Goal: Information Seeking & Learning: Learn about a topic

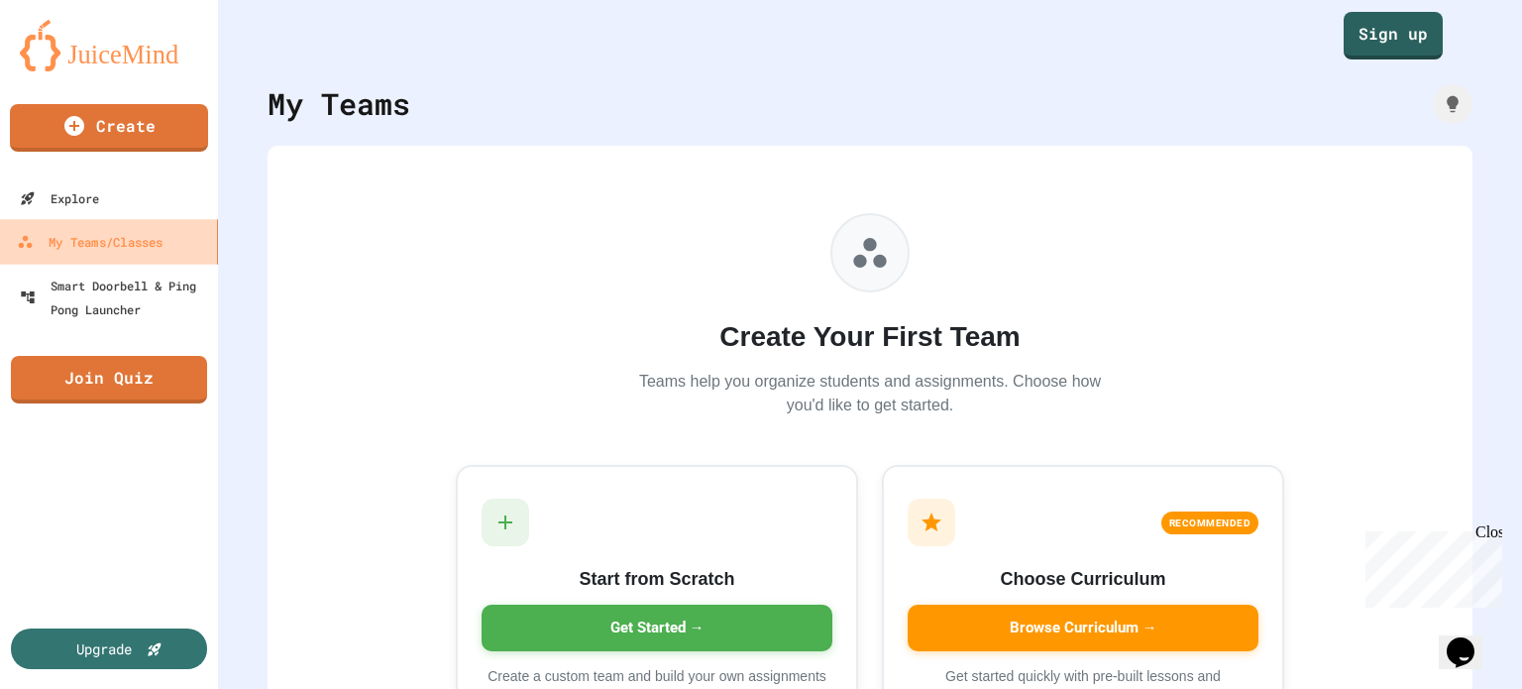
click at [145, 240] on div "My Teams/Classes" at bounding box center [90, 242] width 146 height 25
click at [1364, 33] on link "Sign up" at bounding box center [1393, 34] width 97 height 50
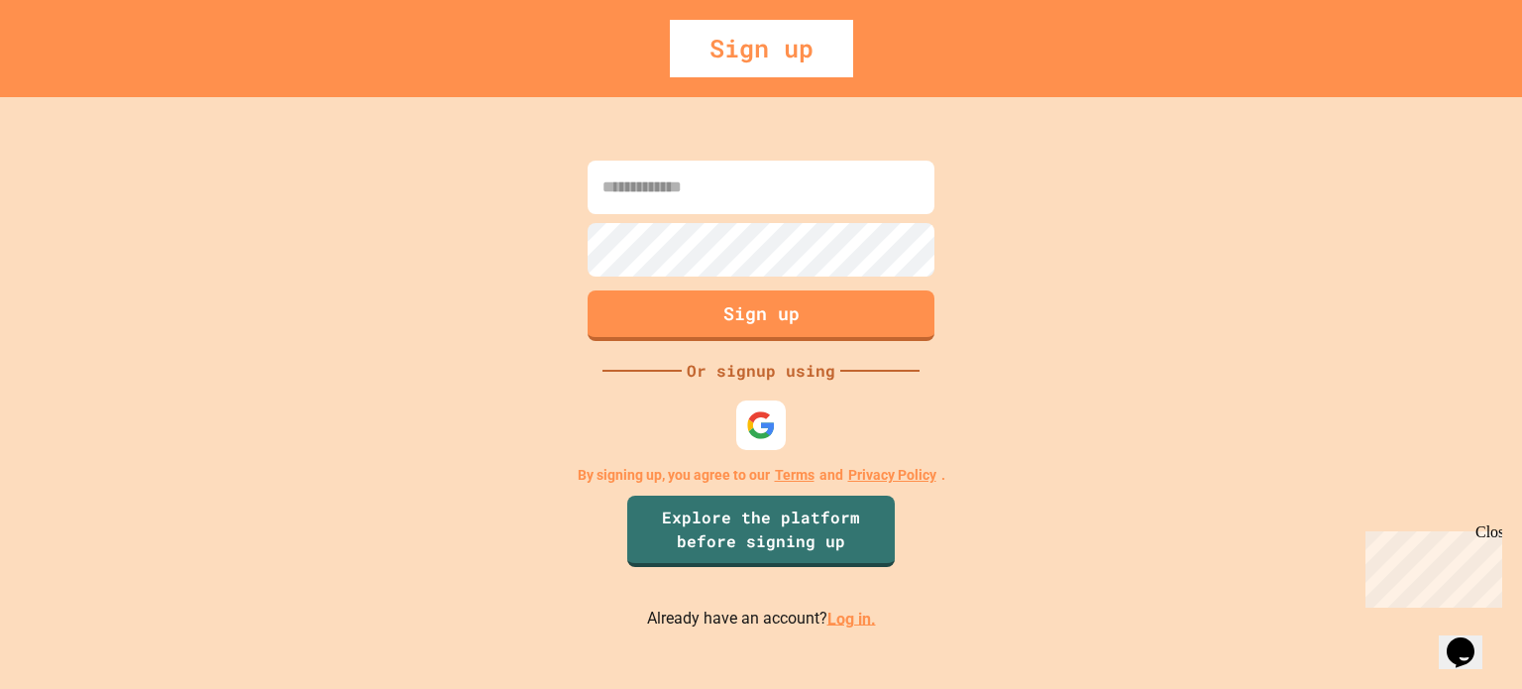
type input "**********"
click at [853, 625] on link "Log in." at bounding box center [851, 617] width 49 height 19
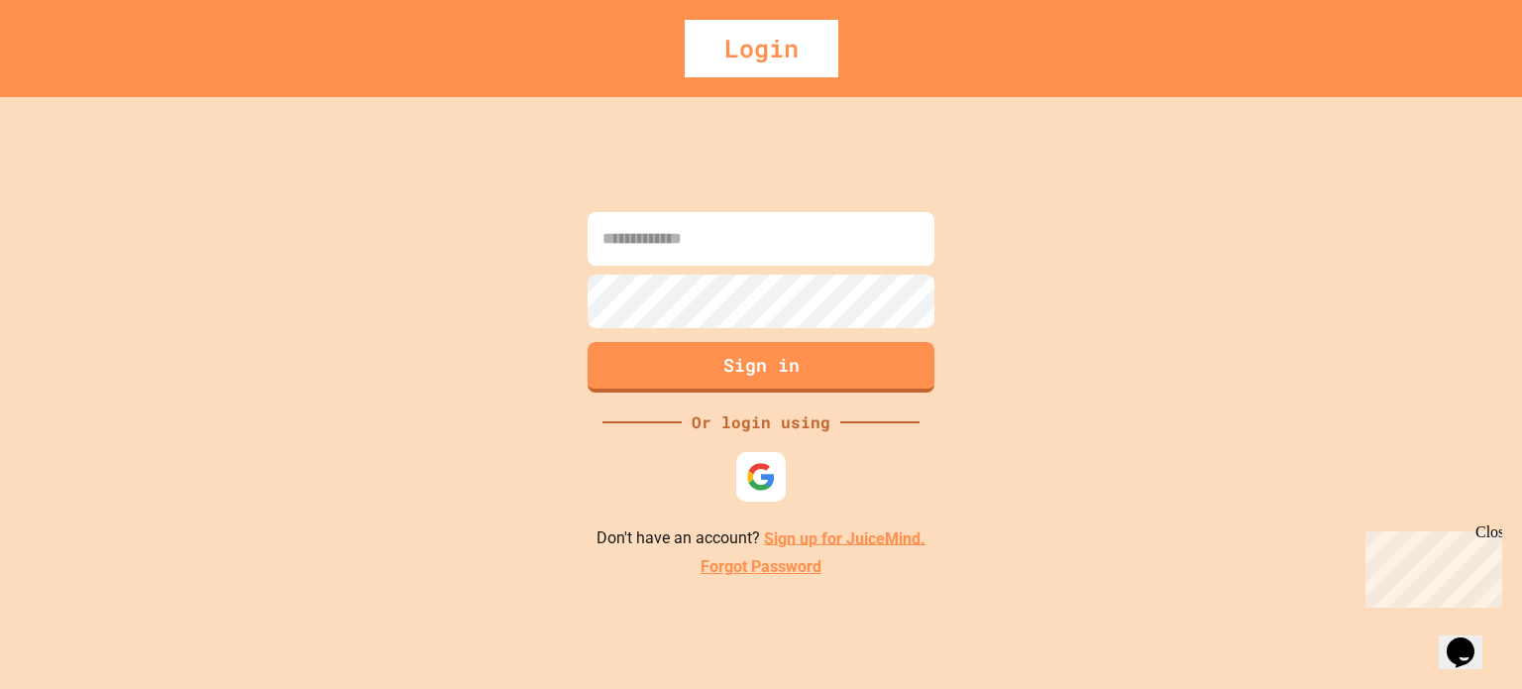
type input "**********"
click at [794, 367] on button "Sign in" at bounding box center [762, 365] width 354 height 52
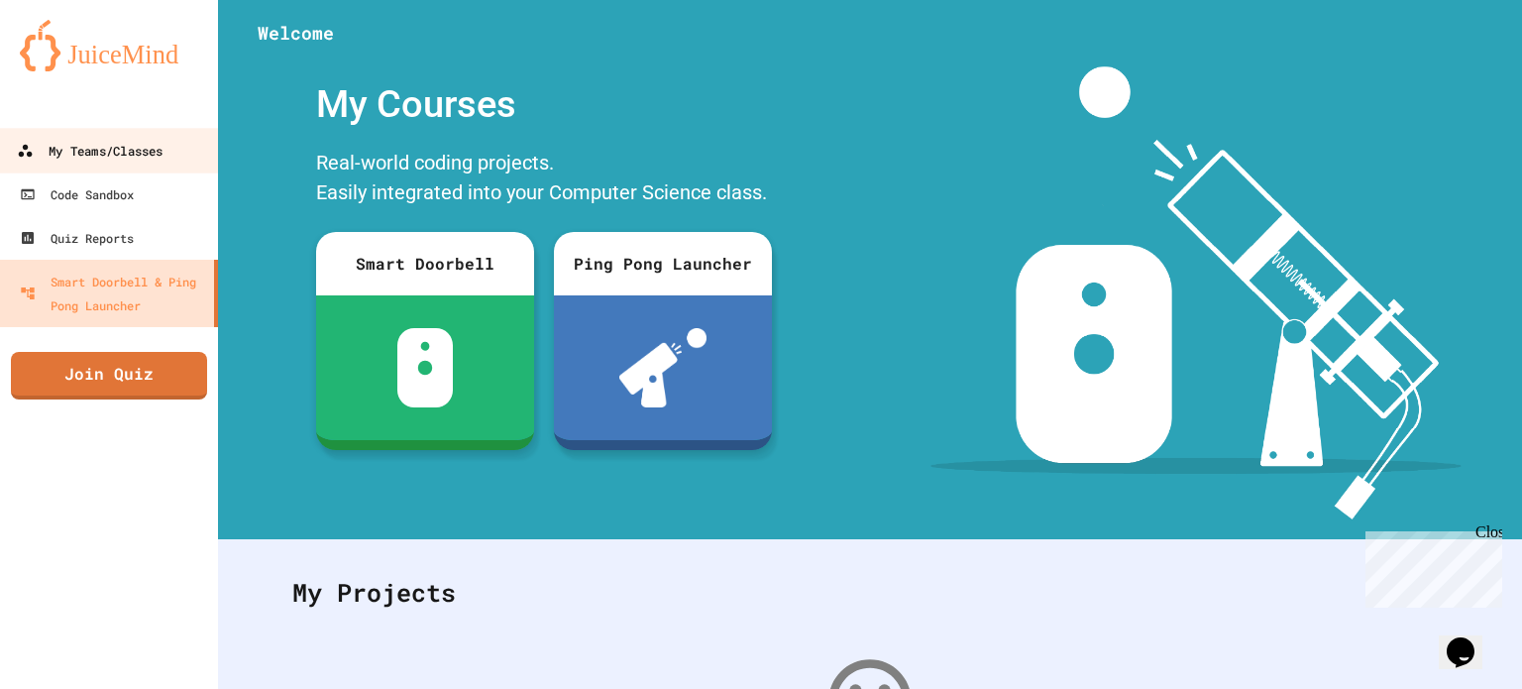
click at [115, 138] on link "My Teams/Classes" at bounding box center [109, 150] width 225 height 45
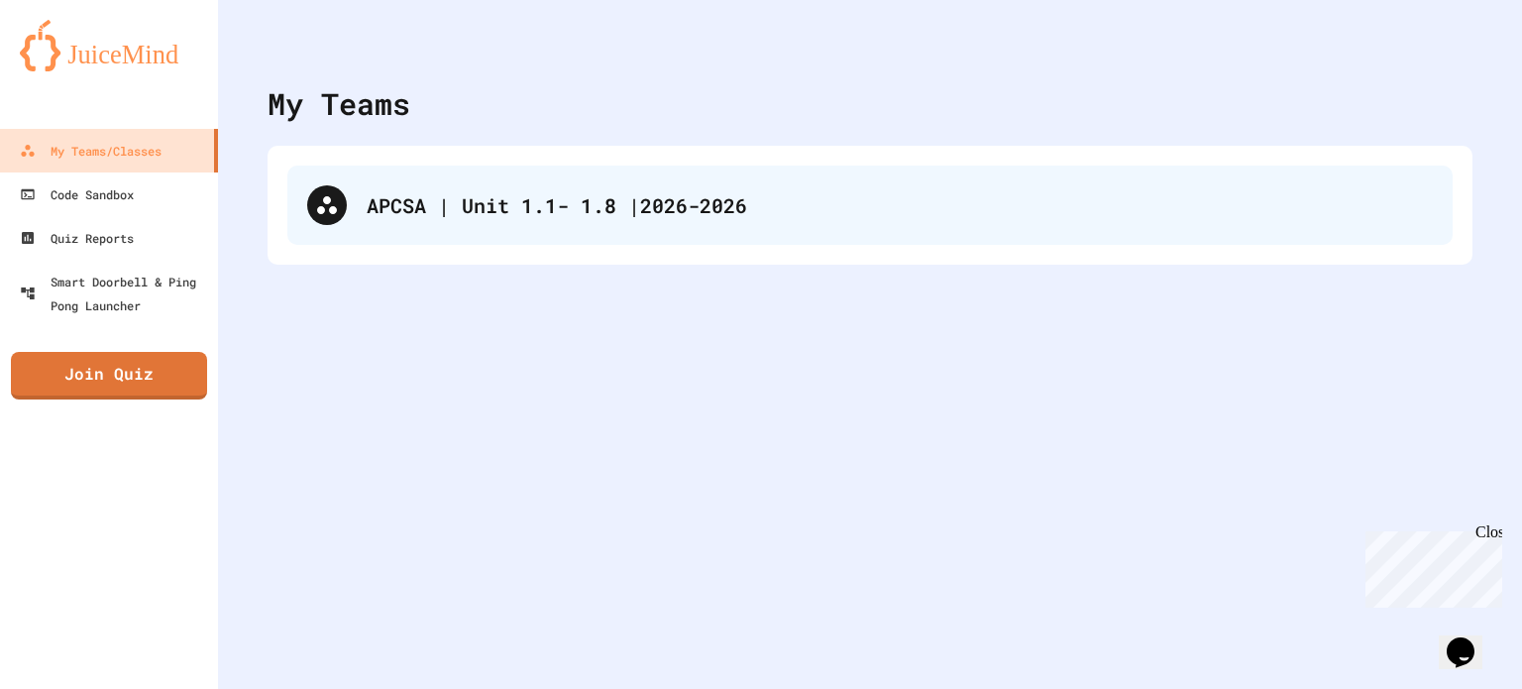
click at [465, 229] on div "APCSA | Unit 1.1- 1.8 |2026-2026" at bounding box center [869, 204] width 1165 height 79
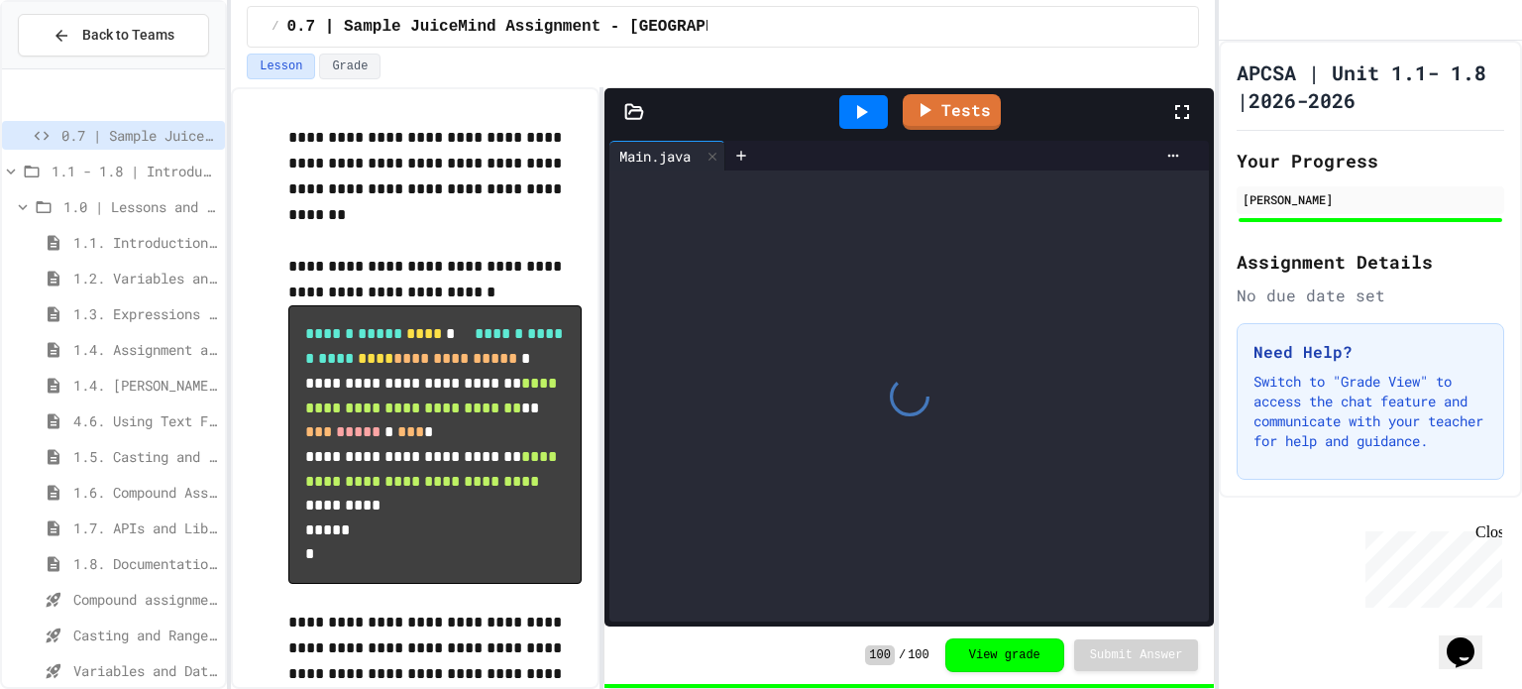
scroll to position [447, 0]
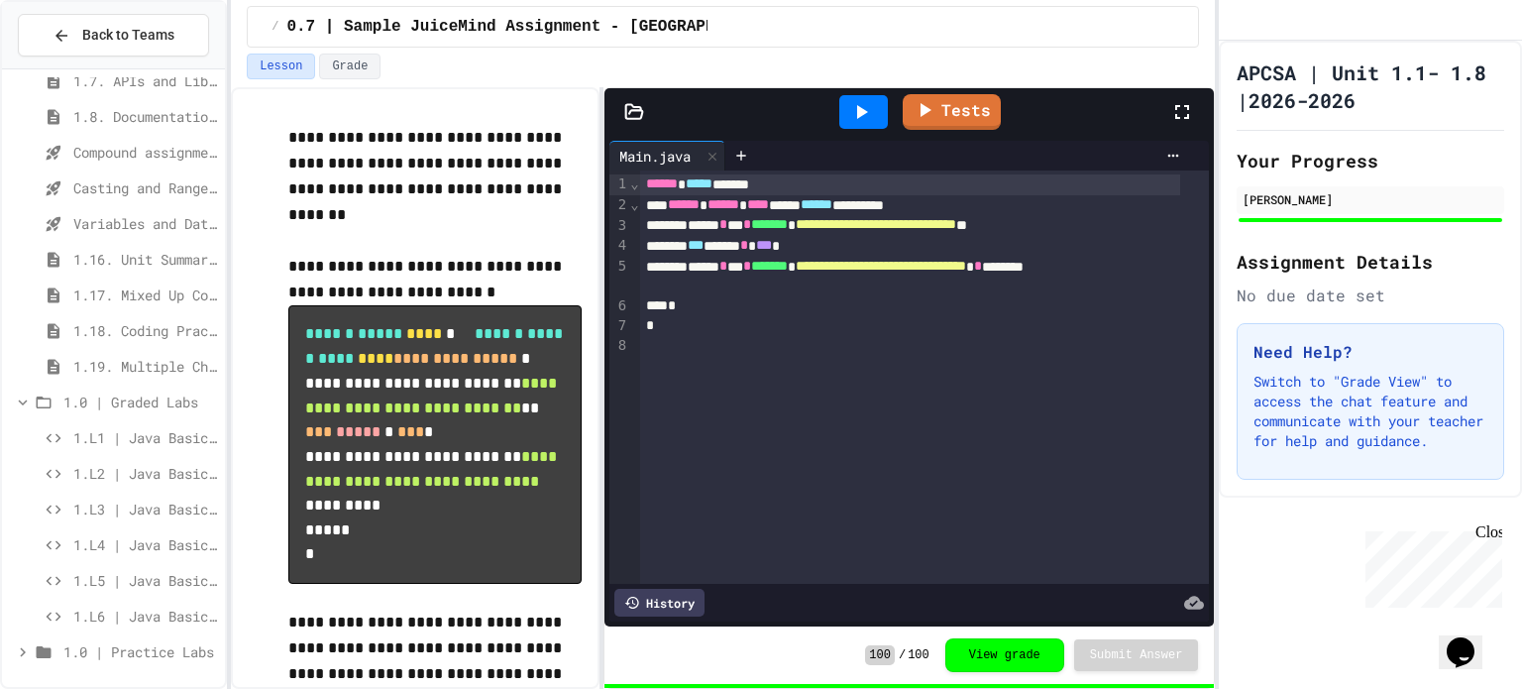
click at [143, 471] on span "1.L2 | Java Basics - Paragraphs Lab" at bounding box center [145, 473] width 144 height 21
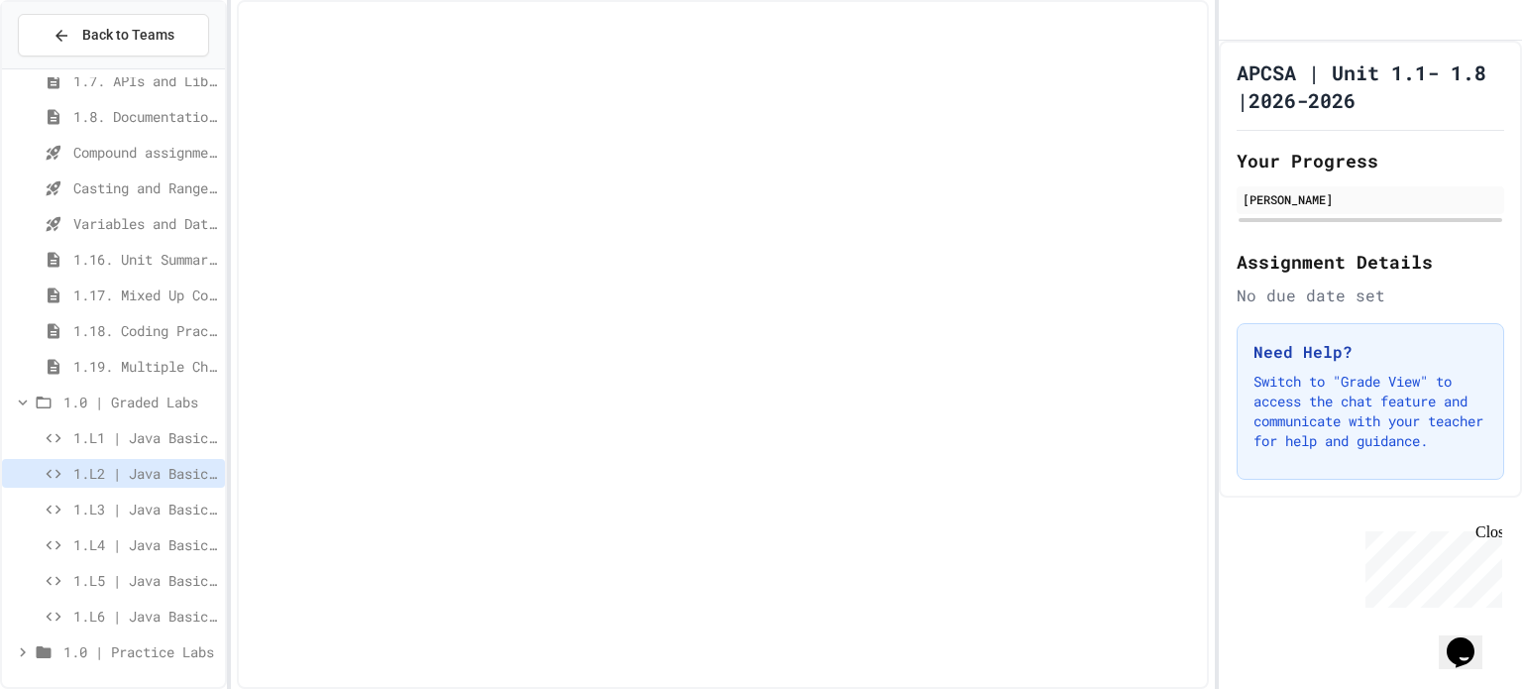
scroll to position [431, 0]
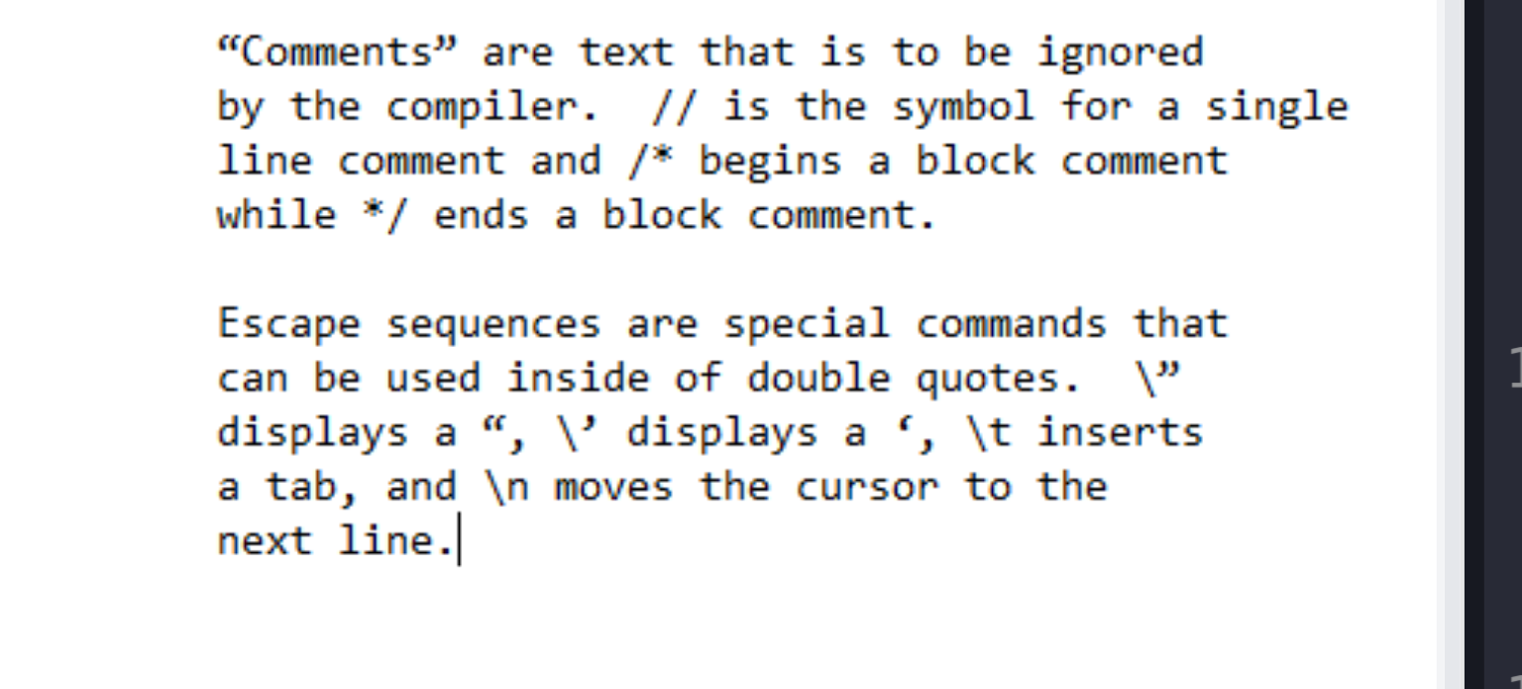
click at [430, 464] on img at bounding box center [434, 428] width 293 height 247
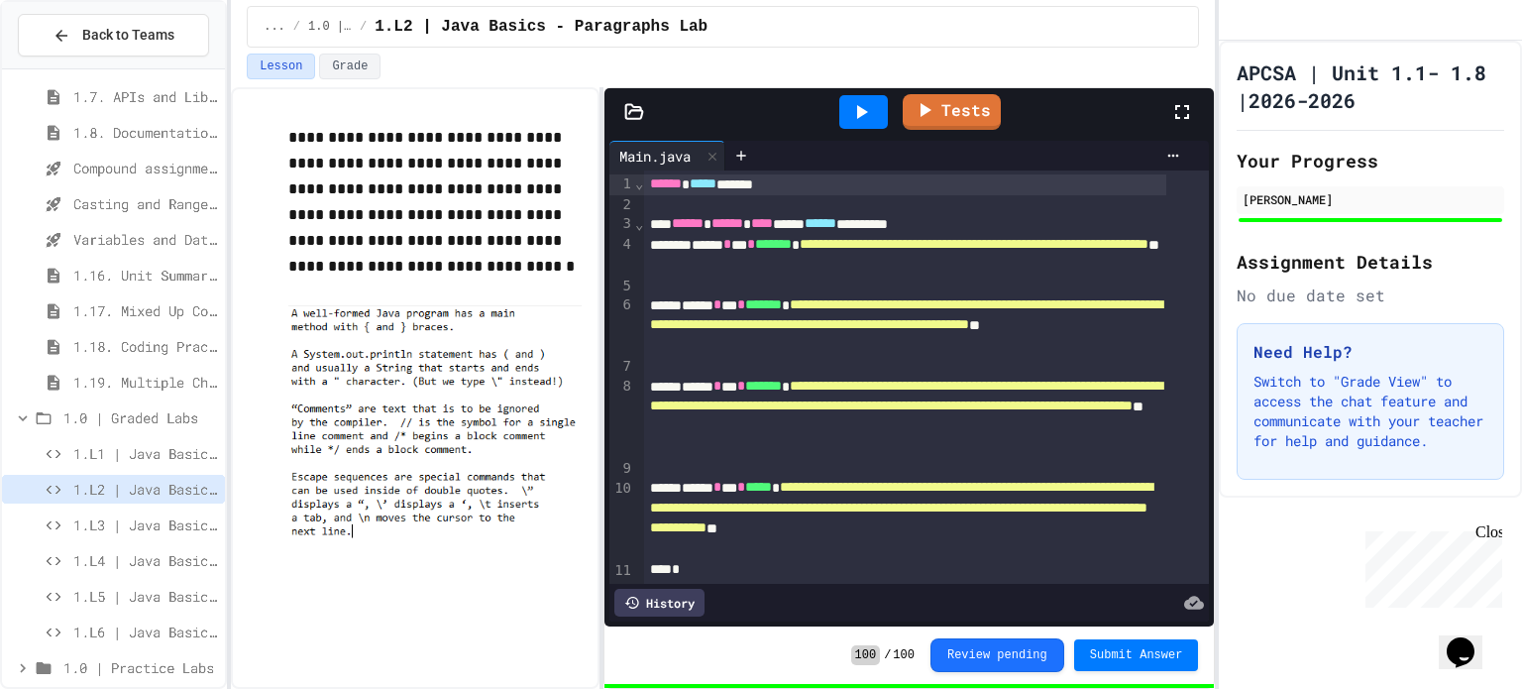
click at [111, 518] on span "1.L3 | Java Basics - Printing Code Lab" at bounding box center [145, 524] width 144 height 21
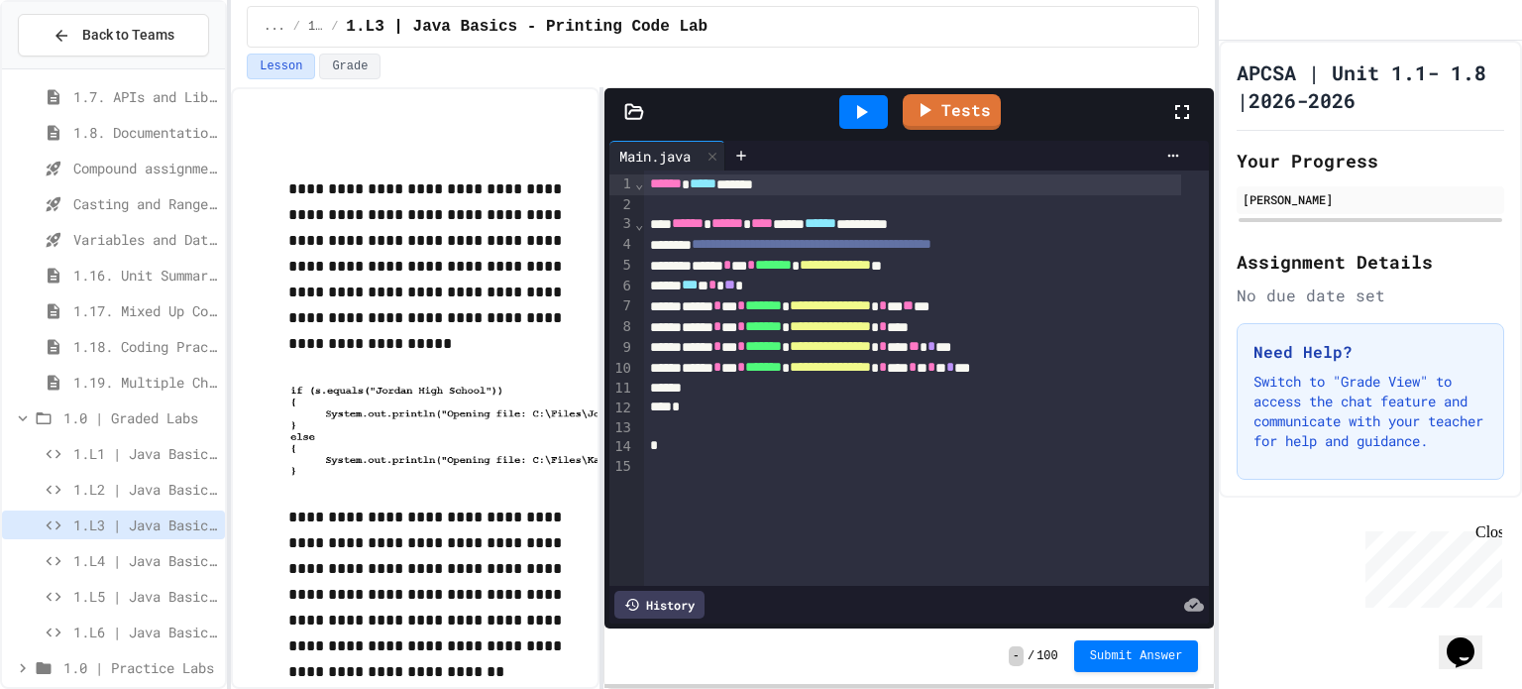
click at [122, 488] on span "1.L2 | Java Basics - Paragraphs Lab" at bounding box center [145, 489] width 144 height 21
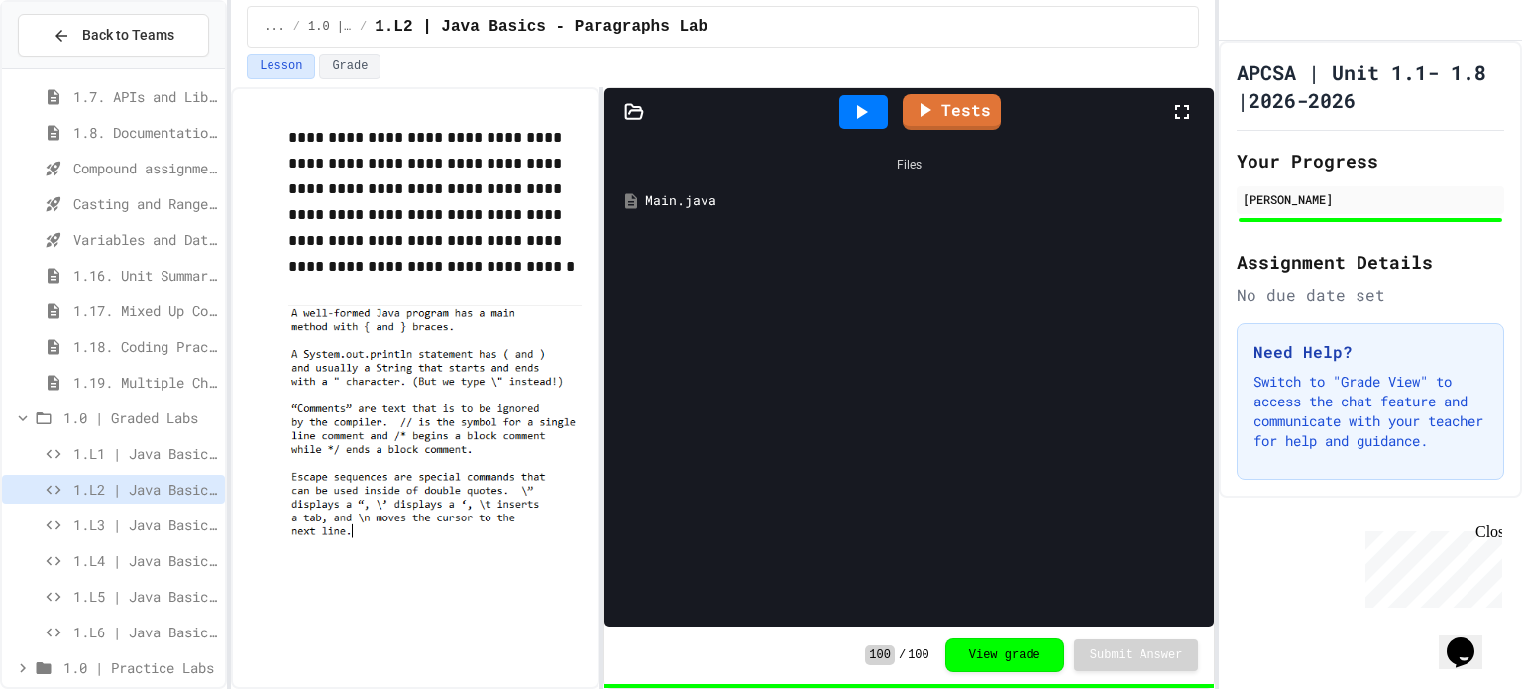
click at [122, 526] on span "1.L3 | Java Basics - Printing Code Lab" at bounding box center [145, 524] width 144 height 21
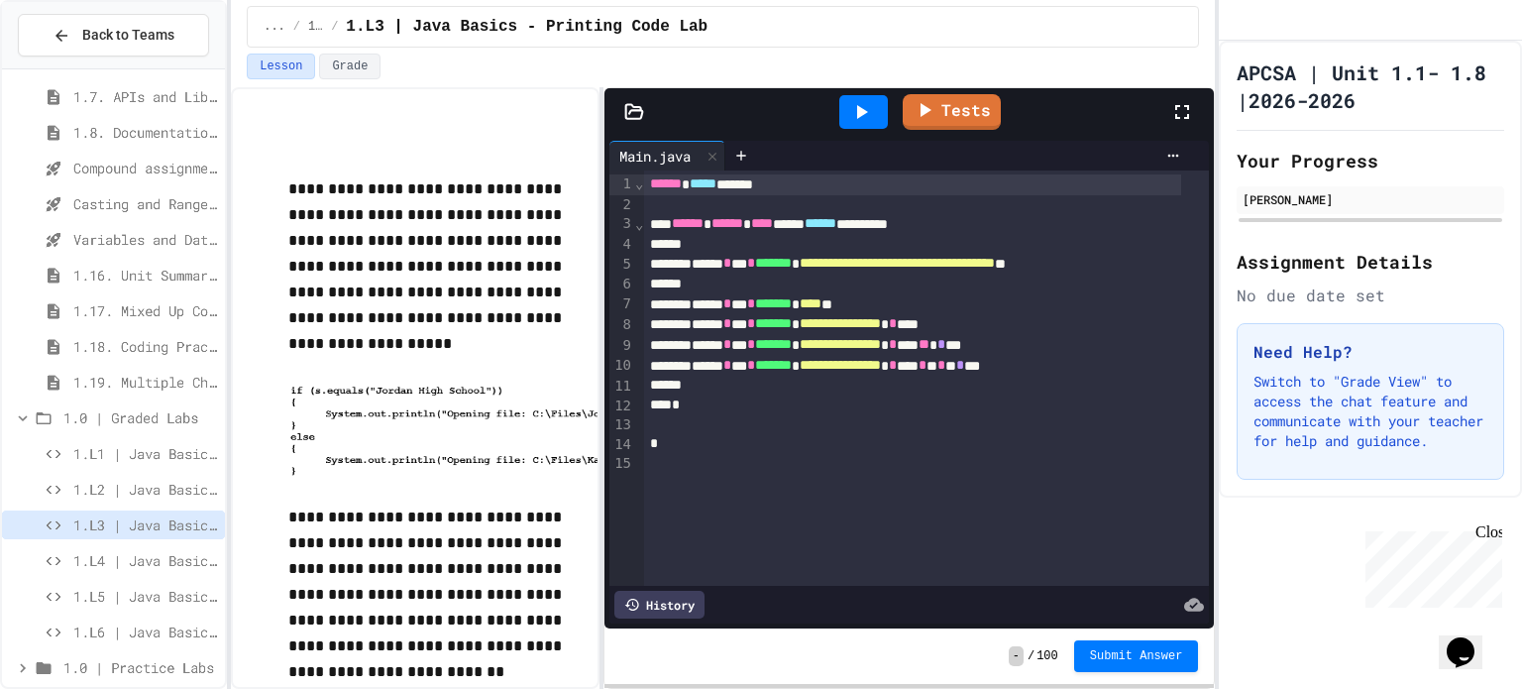
click at [601, 317] on div at bounding box center [601, 387] width 4 height 601
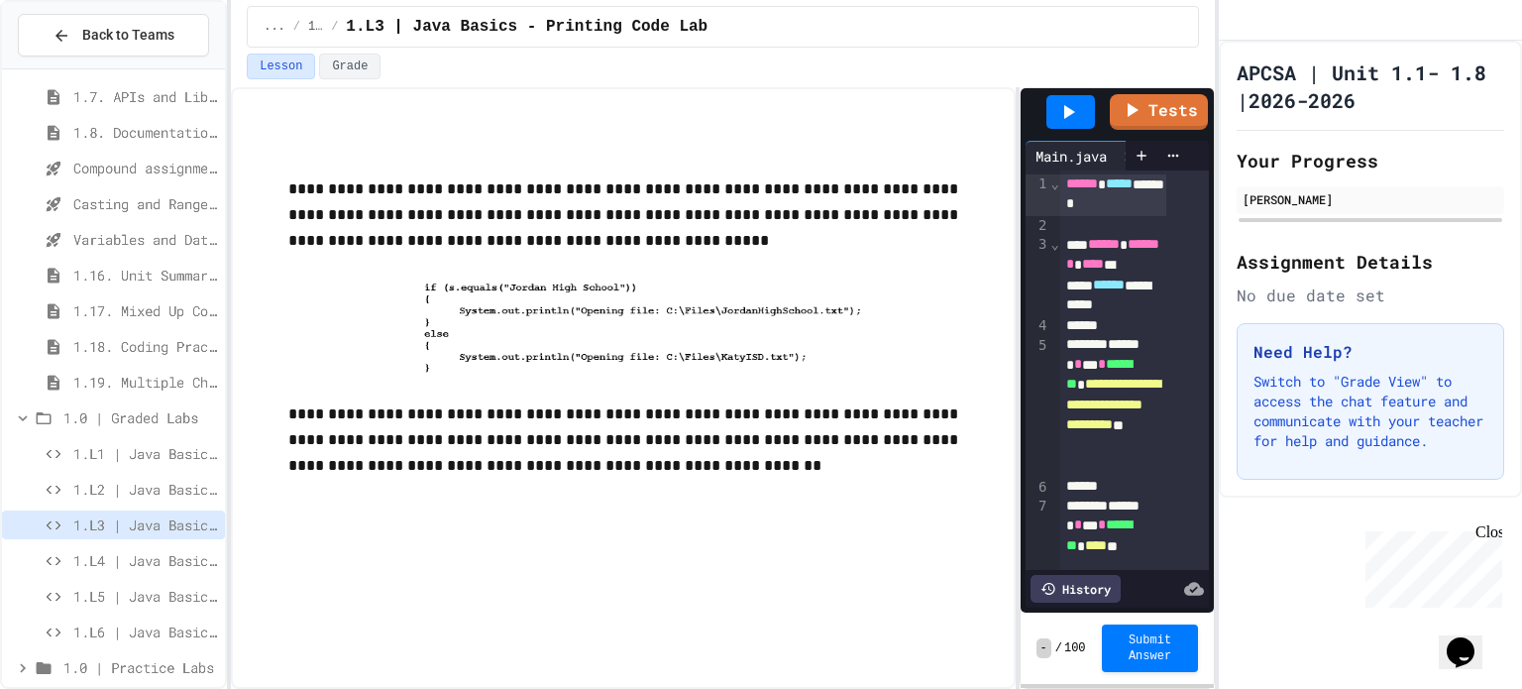
click at [1014, 362] on div "**********" at bounding box center [723, 387] width 984 height 601
